Goal: Navigation & Orientation: Find specific page/section

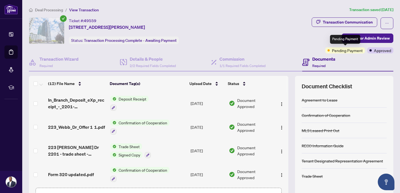
click at [345, 51] on span "Pending Payment" at bounding box center [347, 50] width 31 height 6
click at [88, 11] on span "View Transaction" at bounding box center [84, 9] width 30 height 5
click at [88, 10] on span "View Transaction" at bounding box center [84, 9] width 30 height 5
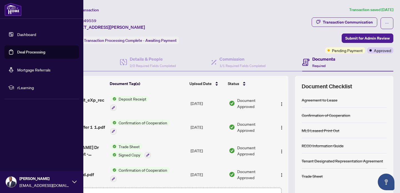
click at [26, 51] on link "Deal Processing" at bounding box center [31, 52] width 28 height 5
